Goal: Find specific page/section: Find specific page/section

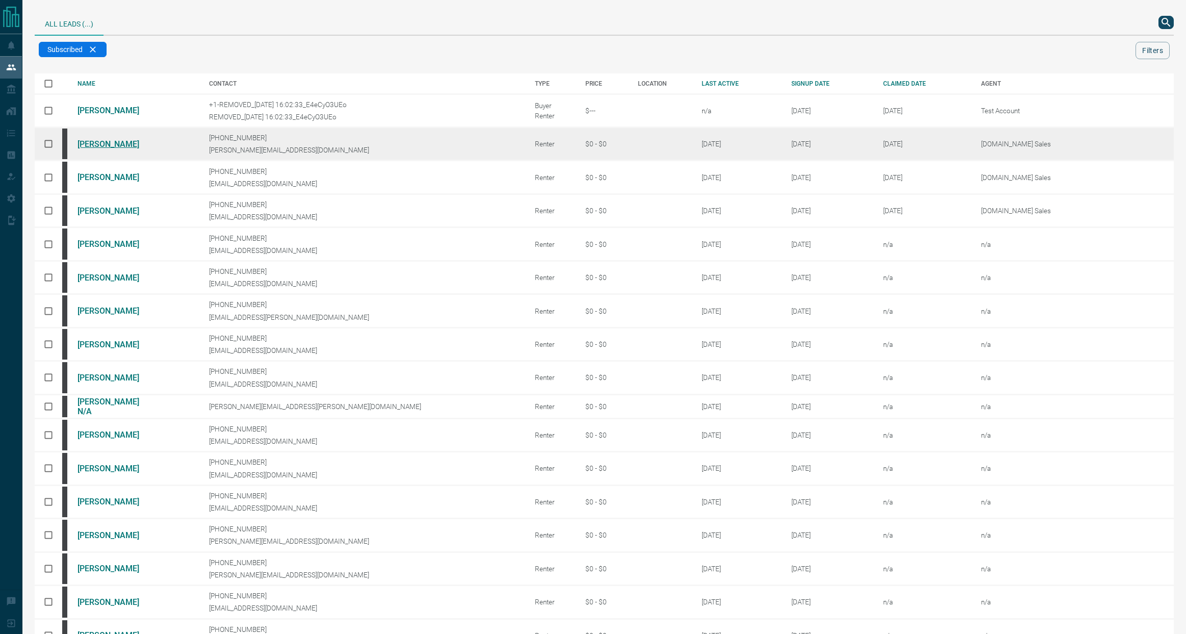
click at [139, 146] on link "[PERSON_NAME]" at bounding box center [115, 144] width 76 height 10
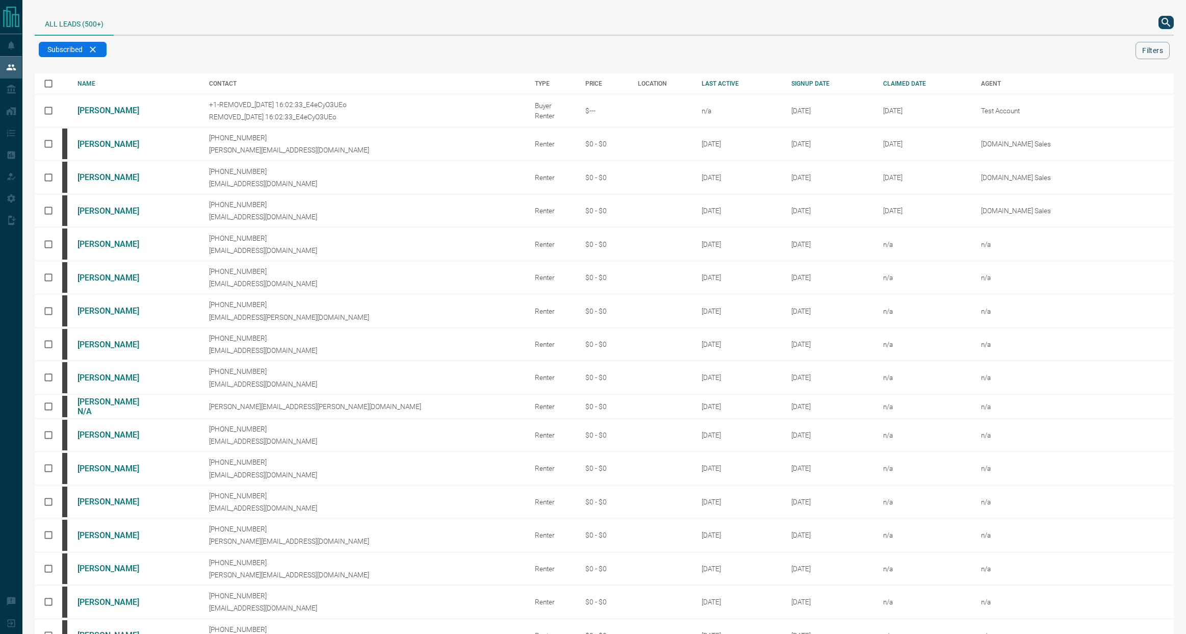
scroll to position [151, 0]
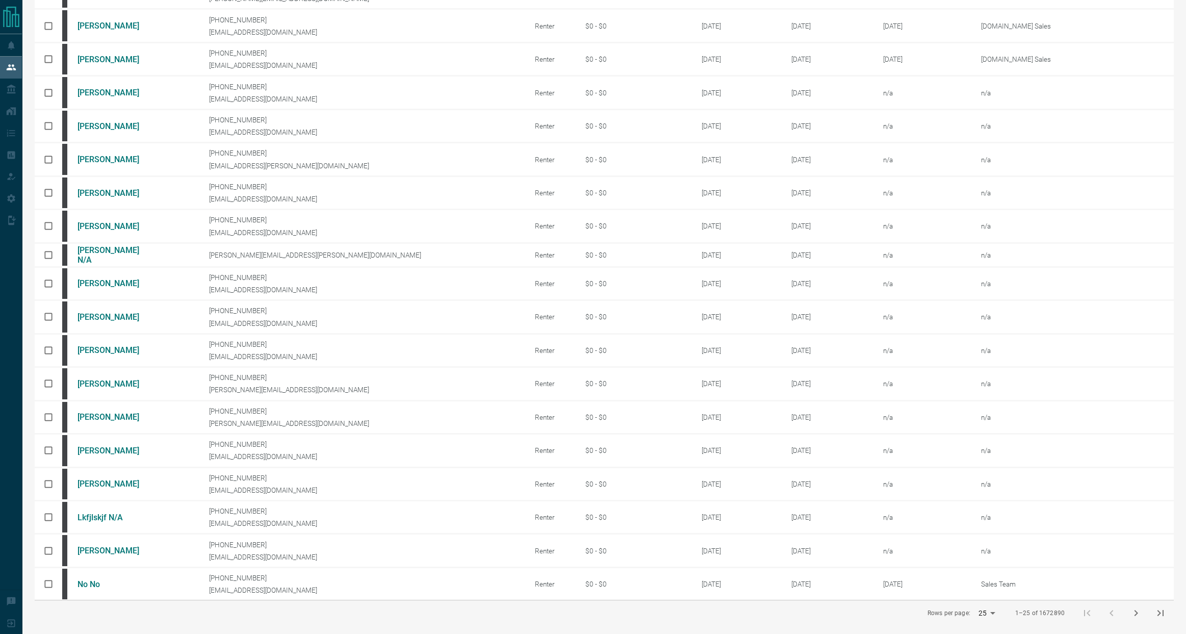
click at [1136, 611] on icon "next page" at bounding box center [1136, 613] width 4 height 6
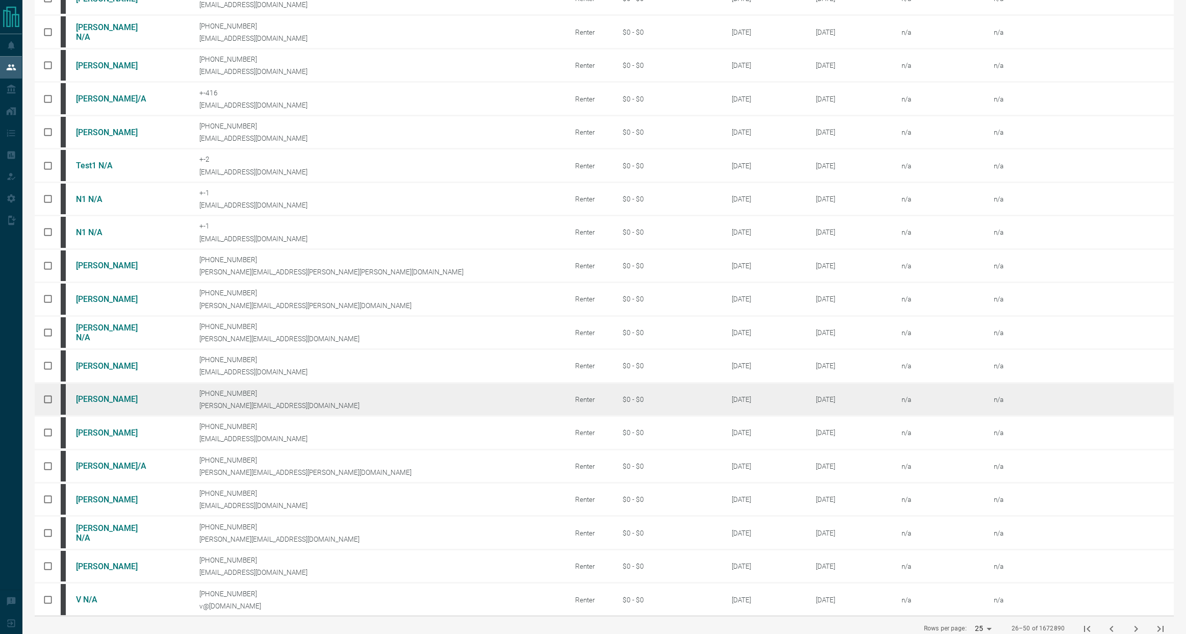
scroll to position [164, 0]
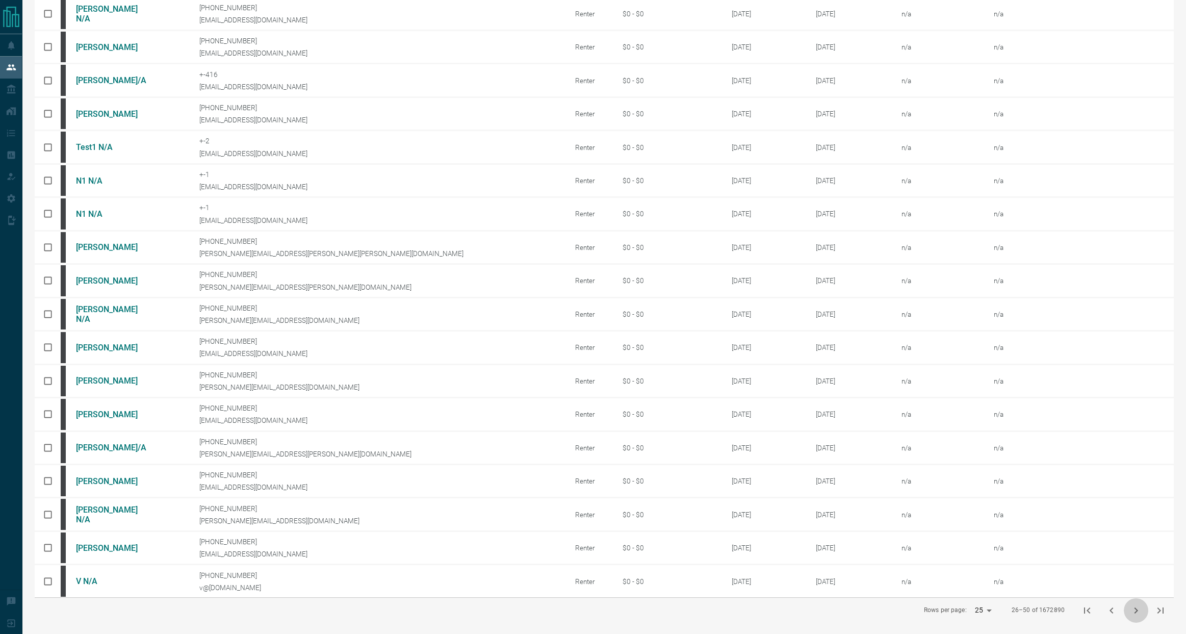
click at [1136, 609] on icon "next page" at bounding box center [1136, 610] width 4 height 6
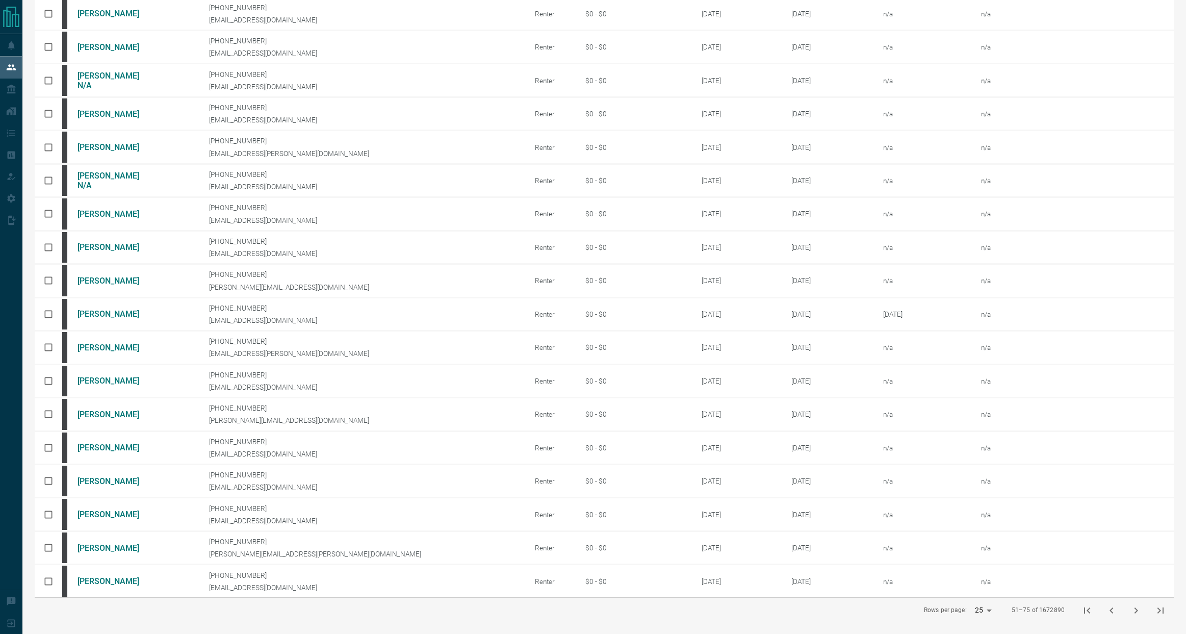
click at [1142, 608] on button "next page" at bounding box center [1136, 610] width 24 height 24
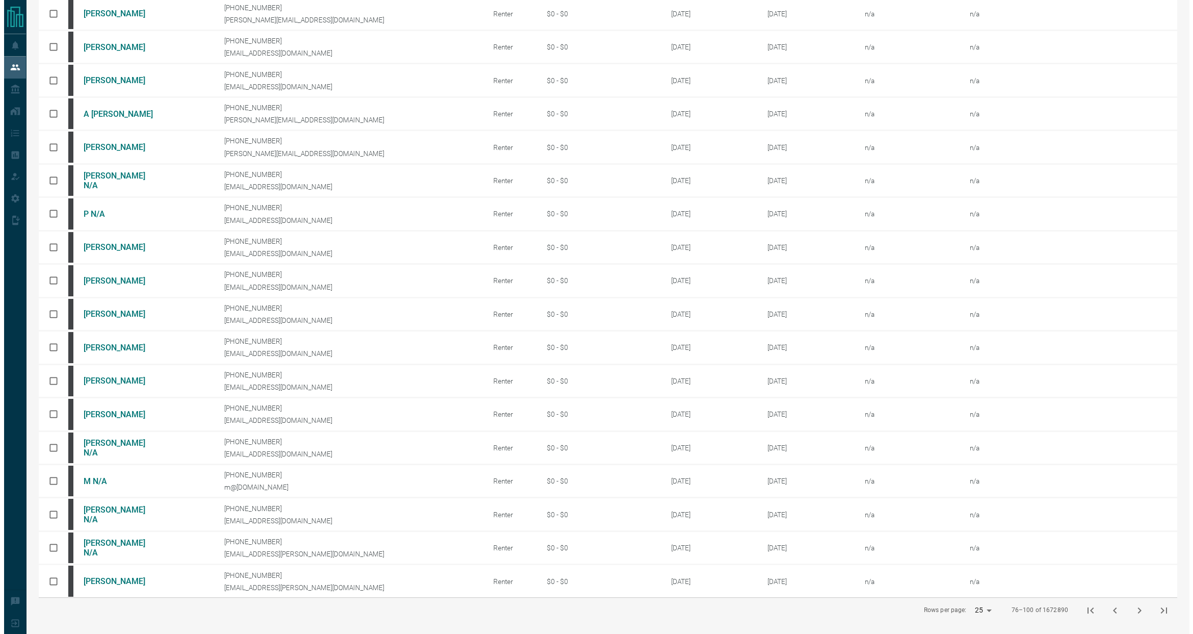
click at [990, 606] on body "Lead Transfers Leads Deals Listings Campaigns Quota Rules Agent Quotas Admin Mo…" at bounding box center [593, 234] width 1186 height 797
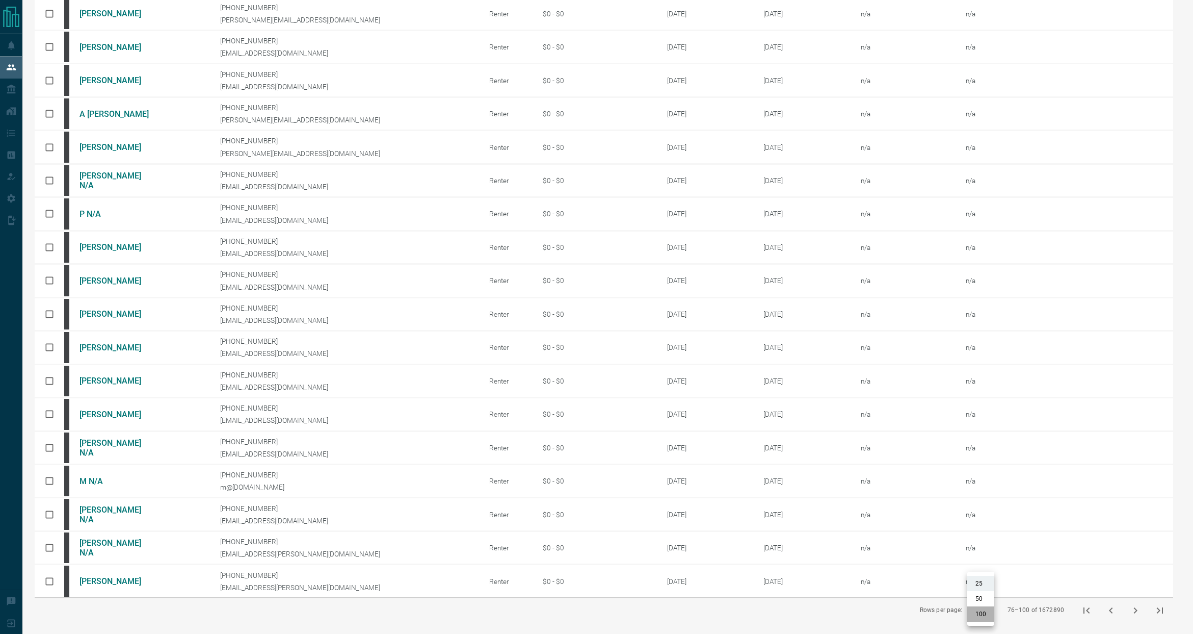
click at [984, 612] on li "100" at bounding box center [981, 613] width 27 height 15
type input "***"
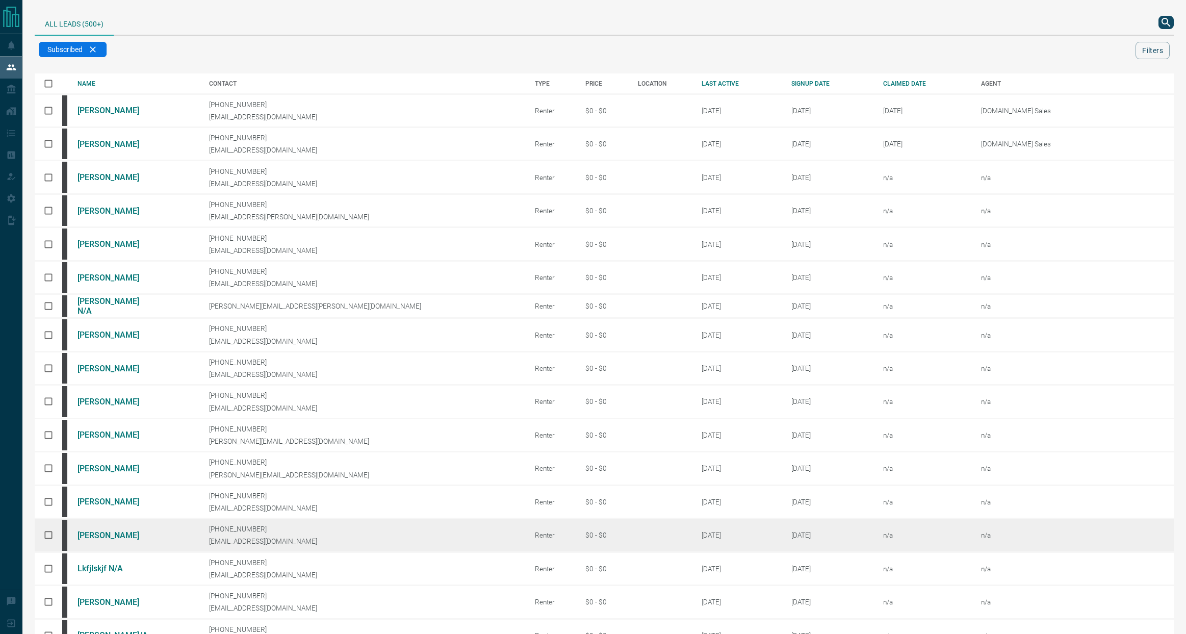
scroll to position [151, 0]
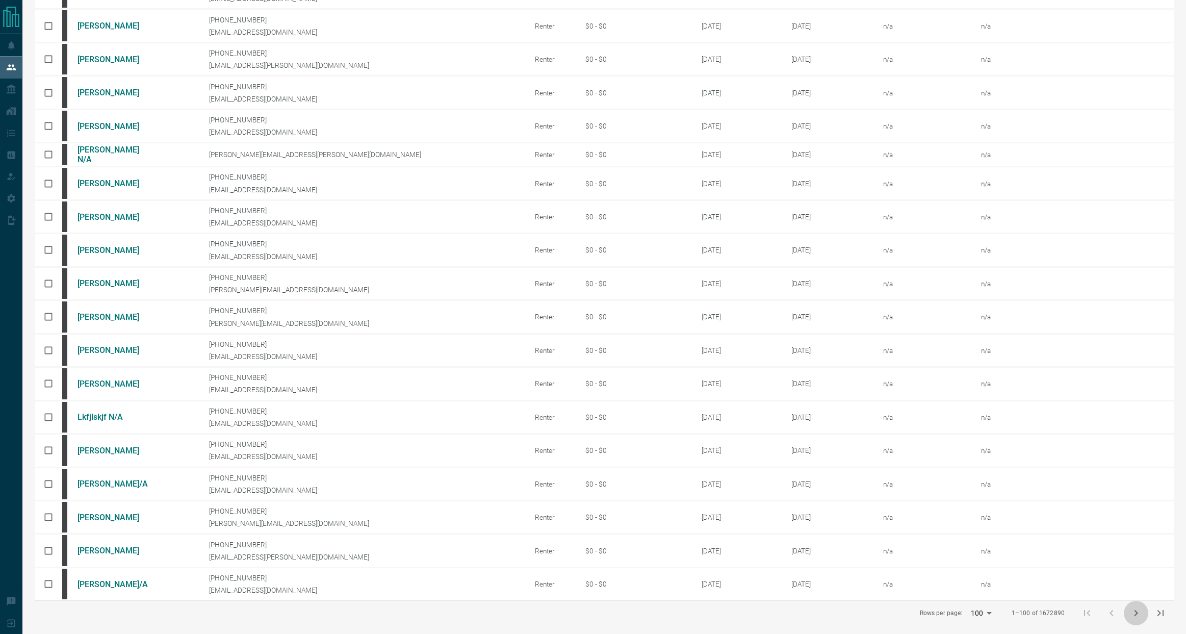
click at [1133, 608] on icon "next page" at bounding box center [1136, 613] width 12 height 12
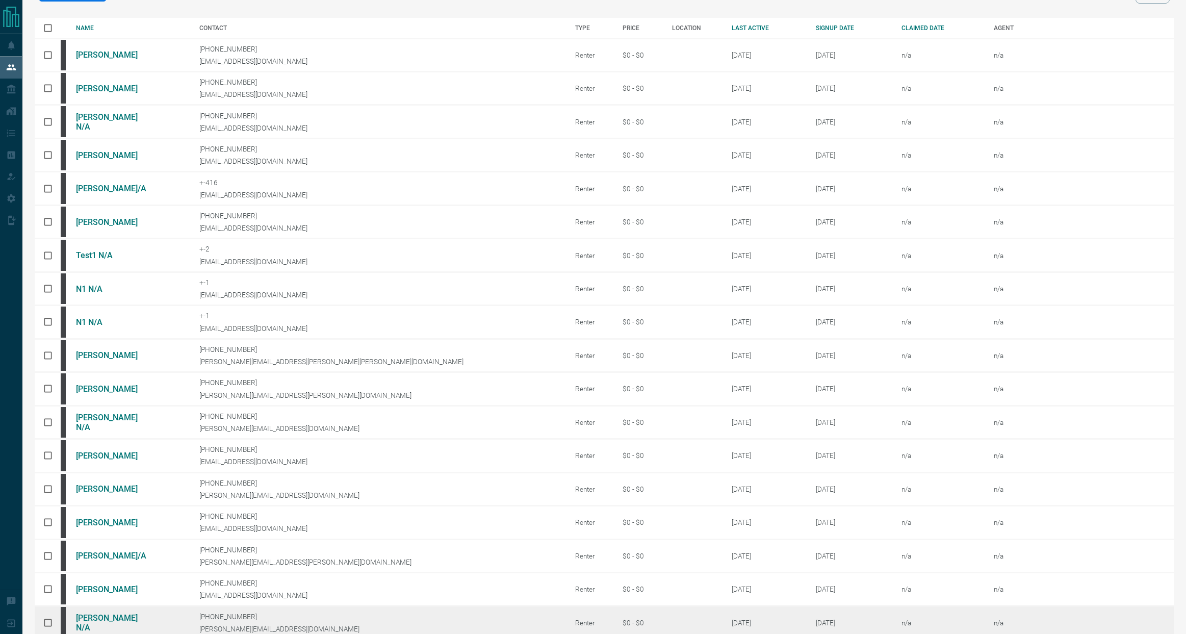
scroll to position [164, 0]
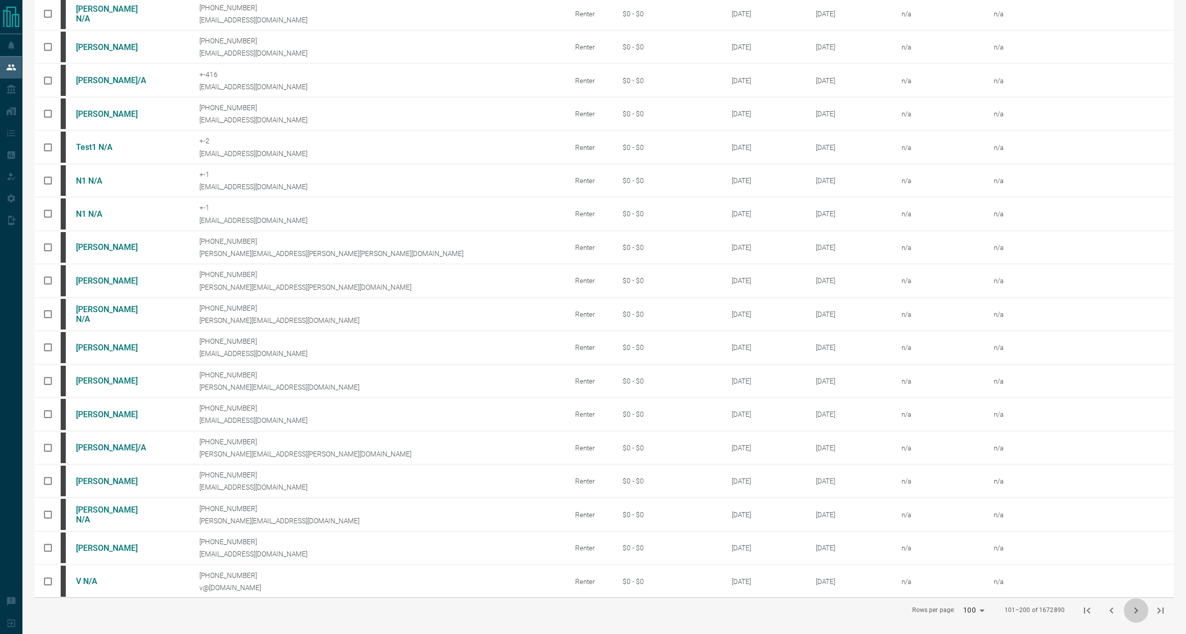
click at [1134, 613] on icon "next page" at bounding box center [1136, 610] width 12 height 12
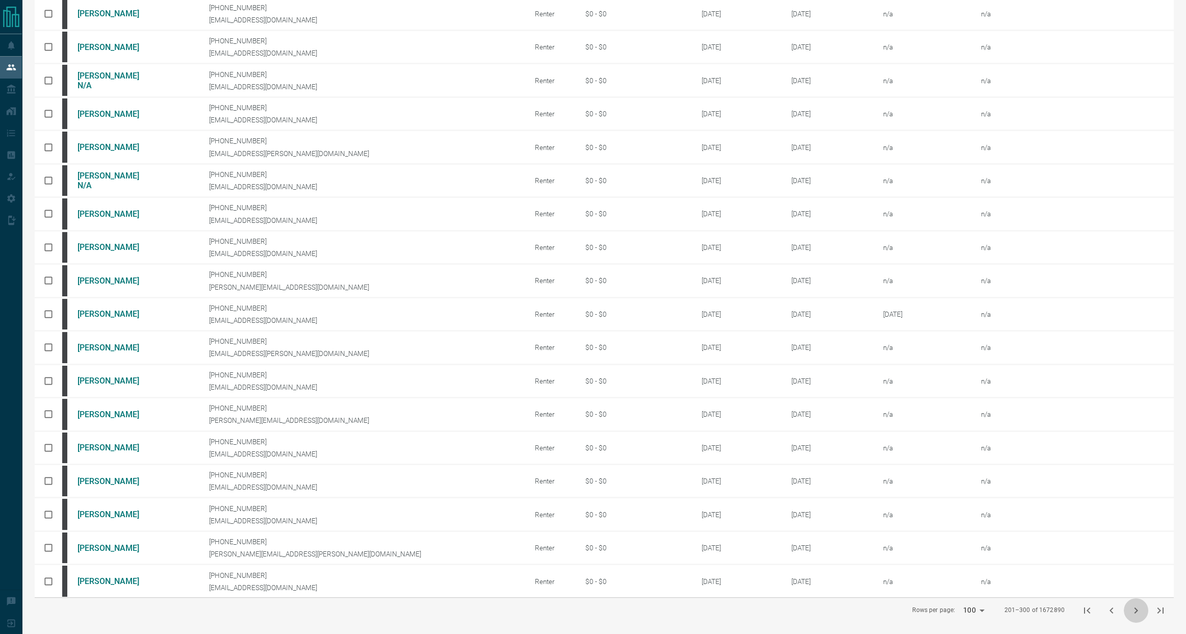
click at [1134, 616] on button "next page" at bounding box center [1136, 610] width 24 height 24
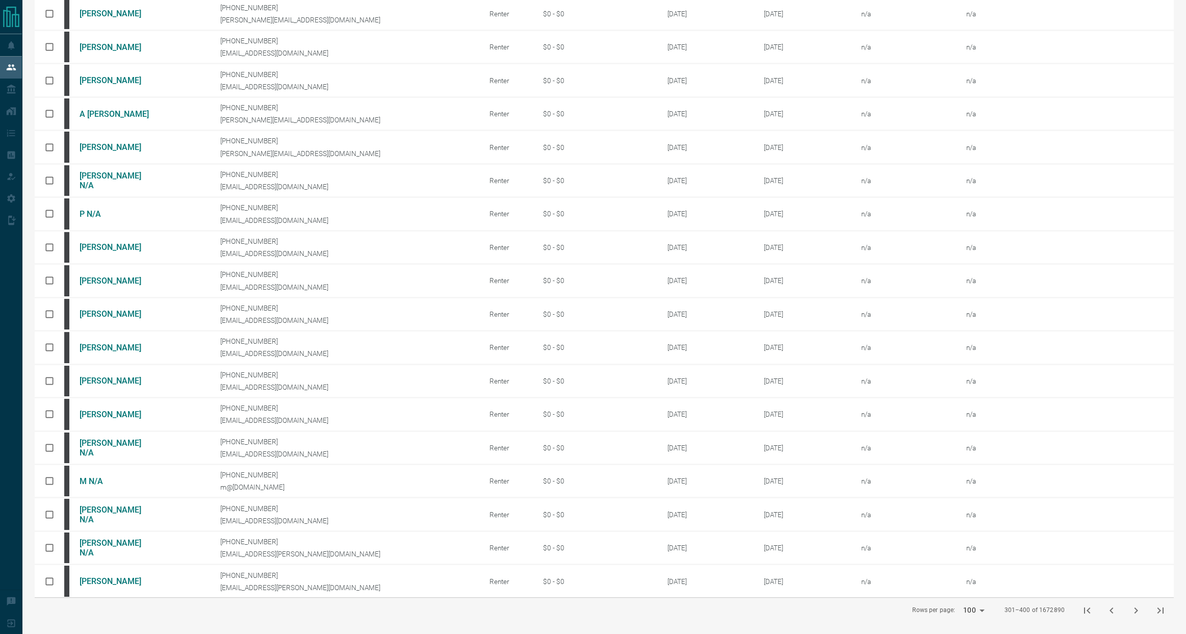
click at [1089, 607] on icon "first page" at bounding box center [1087, 610] width 6 height 6
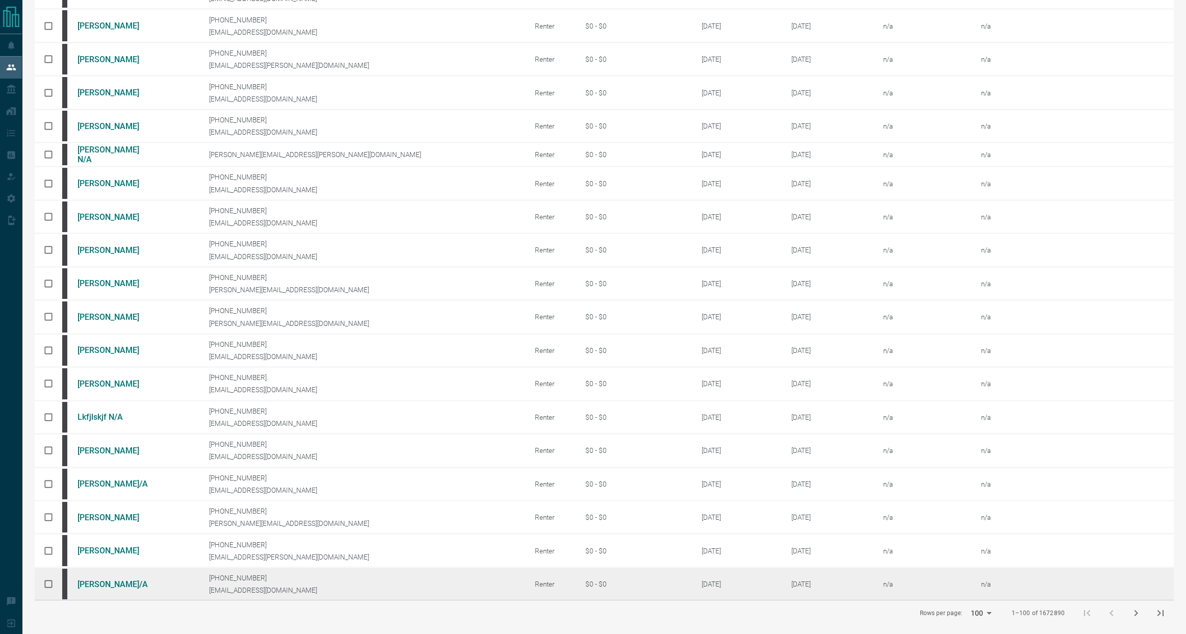
scroll to position [0, 0]
